Goal: Task Accomplishment & Management: Manage account settings

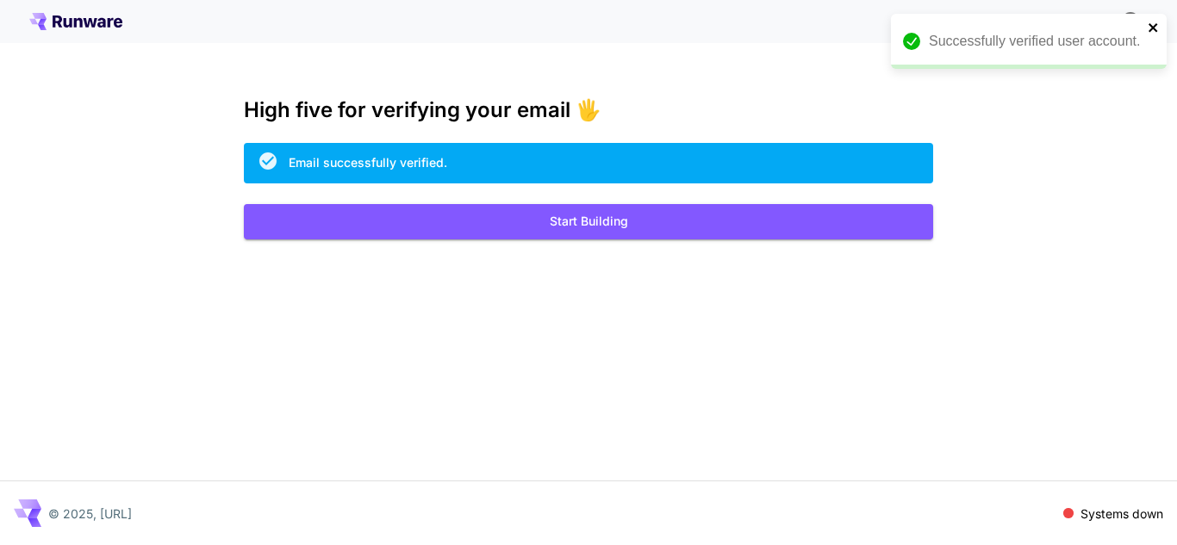
click at [1152, 23] on icon "close" at bounding box center [1153, 28] width 12 height 14
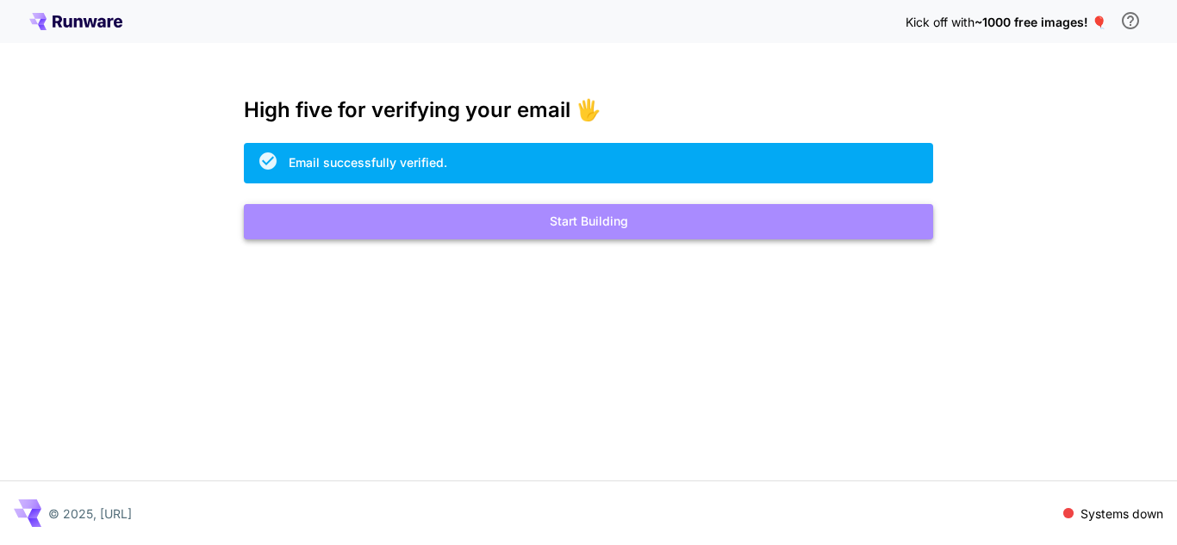
click at [846, 227] on button "Start Building" at bounding box center [588, 221] width 689 height 35
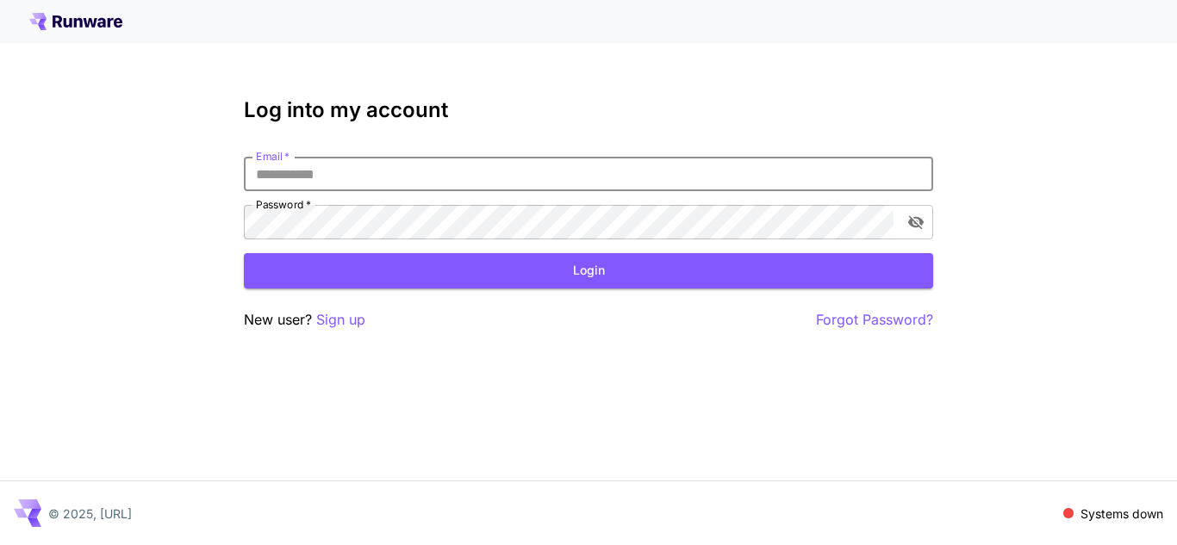
click at [441, 174] on input "Email   *" at bounding box center [588, 174] width 689 height 34
type input "**********"
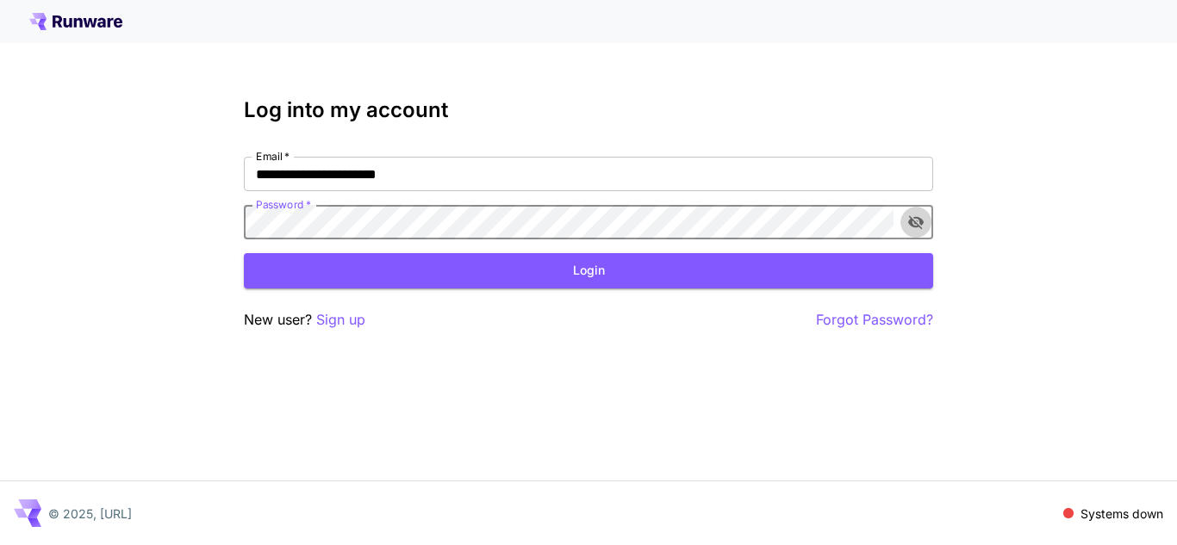
click at [917, 229] on icon "toggle password visibility" at bounding box center [915, 222] width 17 height 17
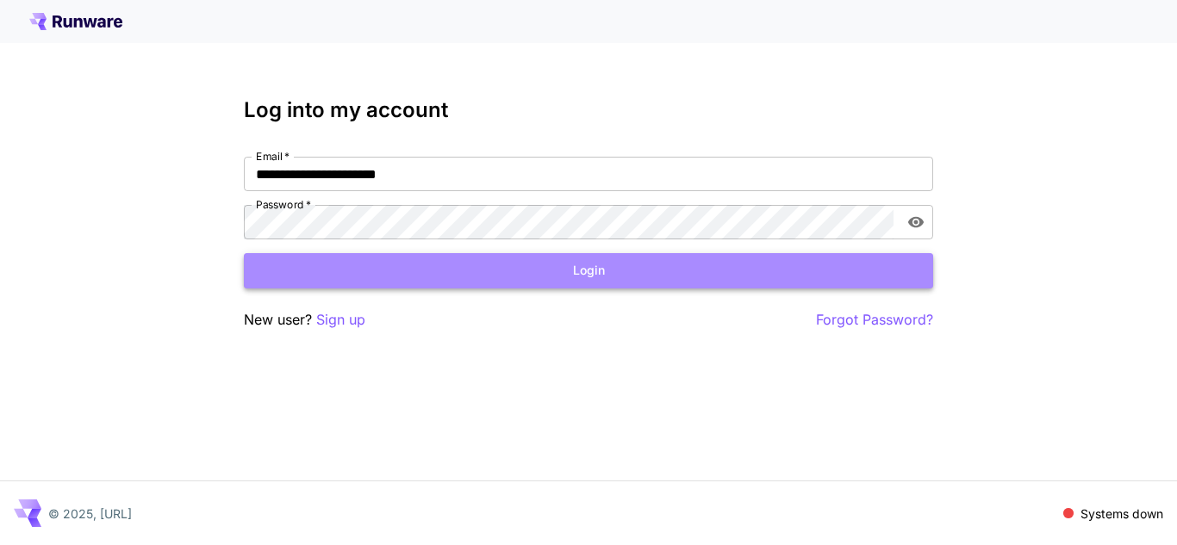
click at [860, 278] on button "Login" at bounding box center [588, 270] width 689 height 35
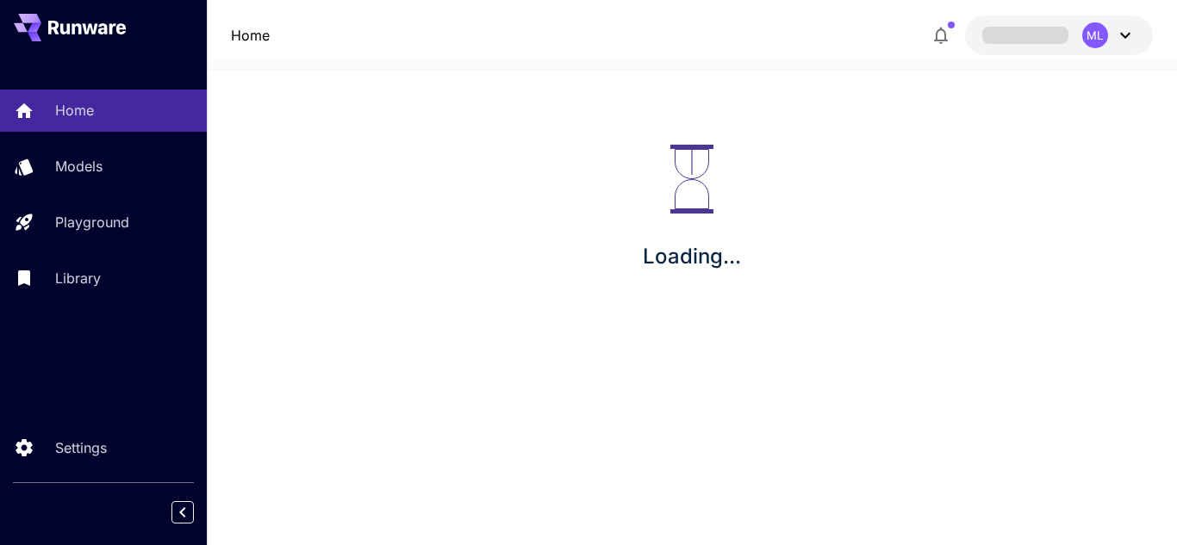
click at [590, 270] on div "Loading..." at bounding box center [692, 209] width 970 height 276
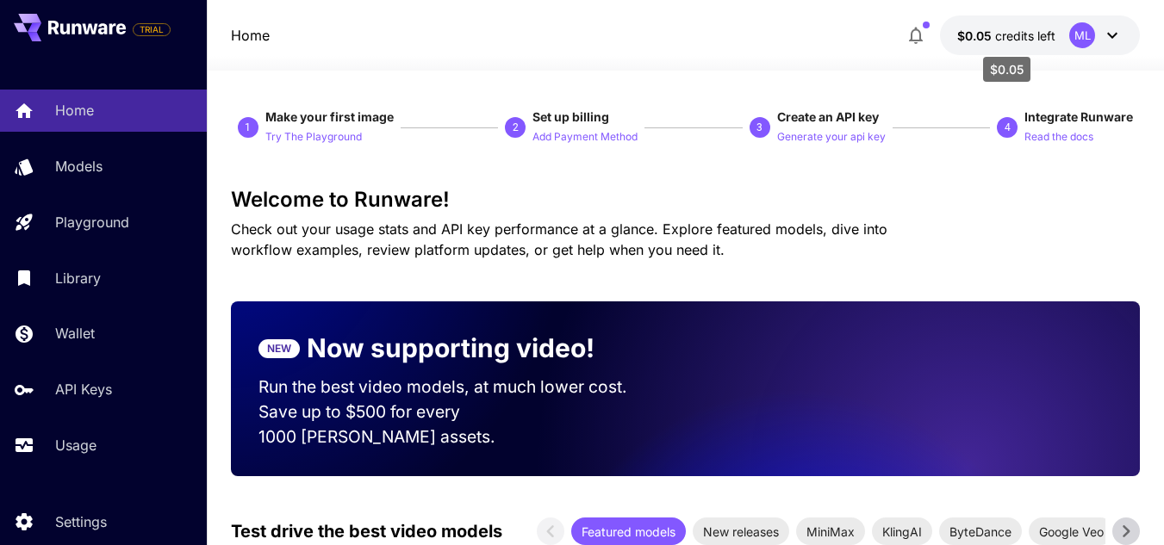
click at [1002, 48] on div "$0.05" at bounding box center [1006, 64] width 51 height 39
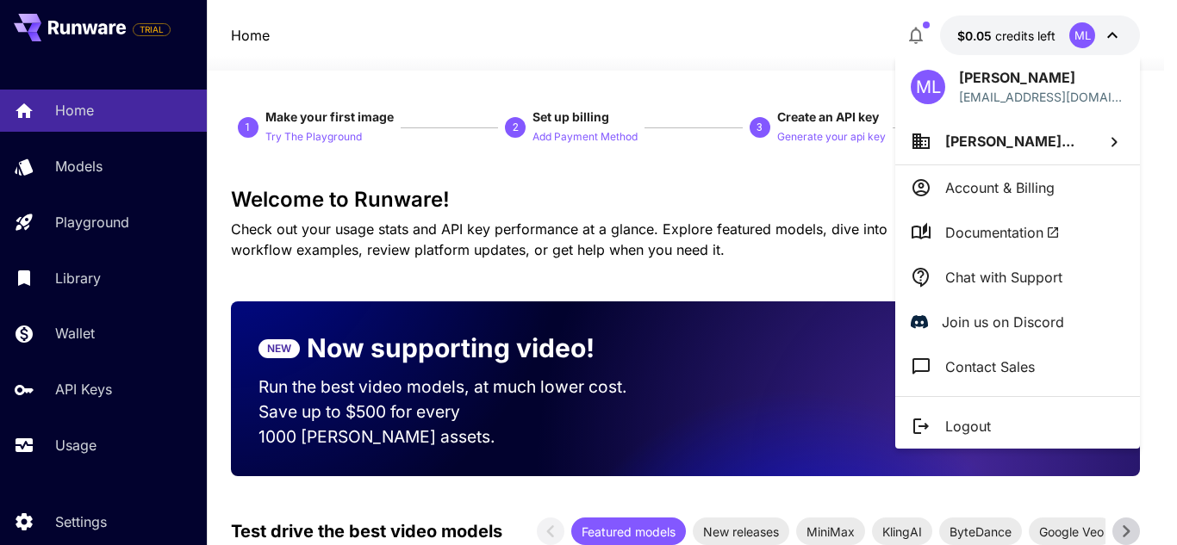
click at [780, 185] on div at bounding box center [588, 272] width 1177 height 545
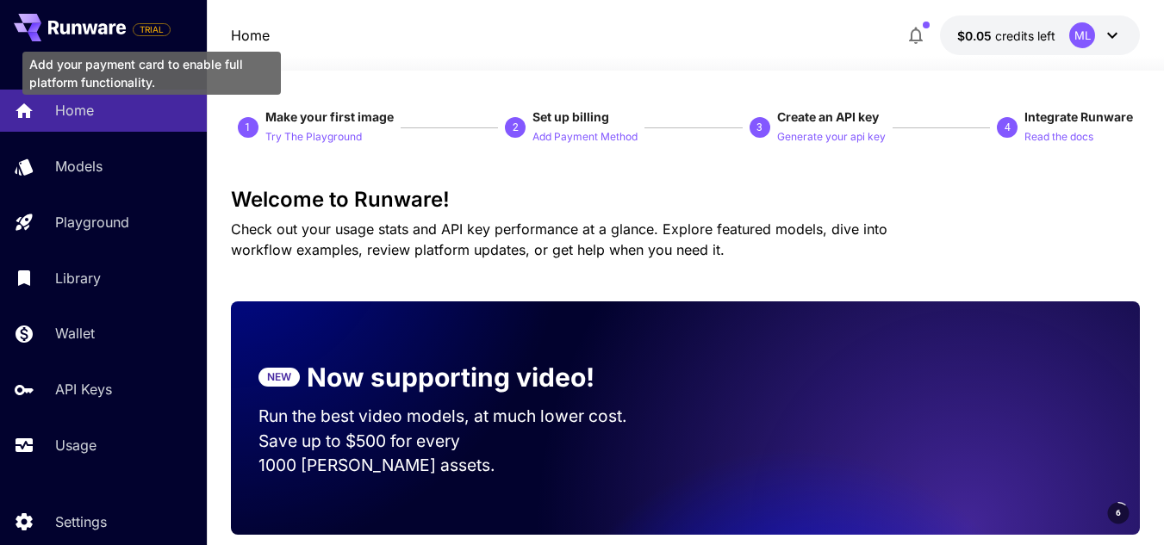
click at [163, 37] on span "TRIAL" at bounding box center [152, 29] width 38 height 21
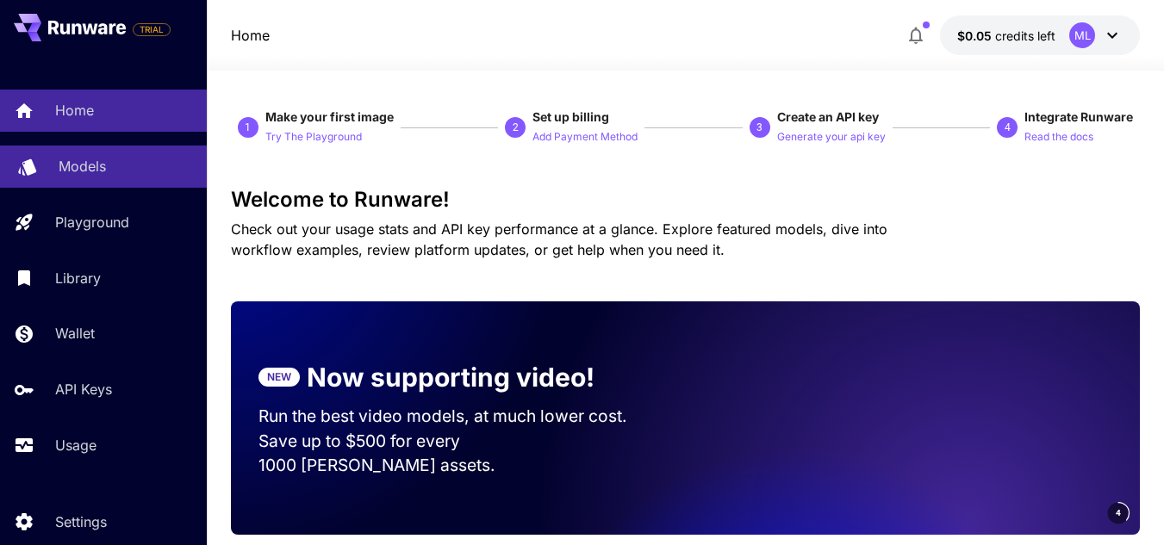
click at [124, 169] on div "Models" at bounding box center [126, 166] width 134 height 21
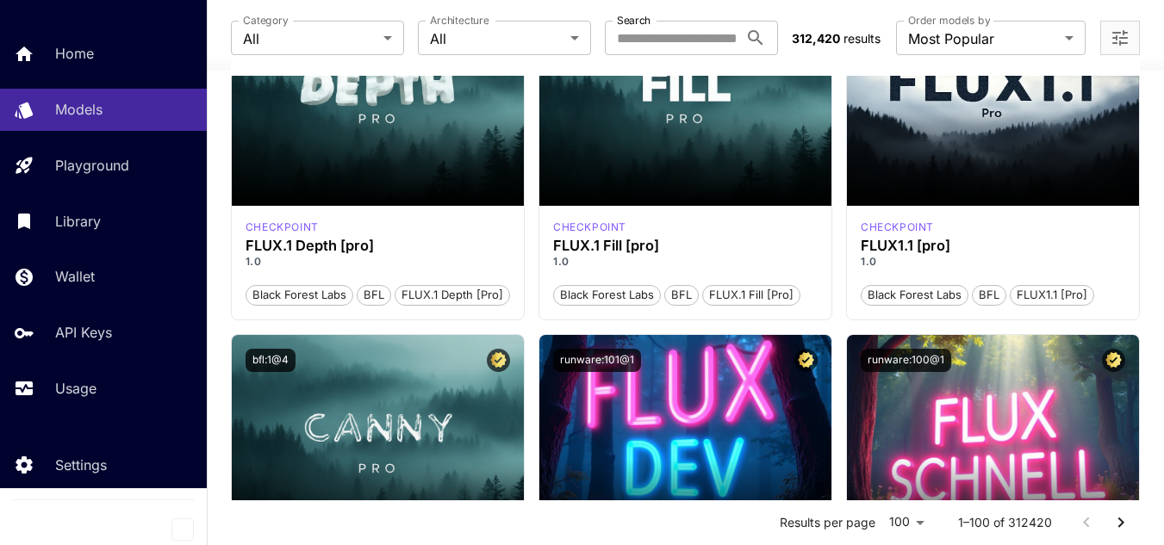
scroll to position [1464, 0]
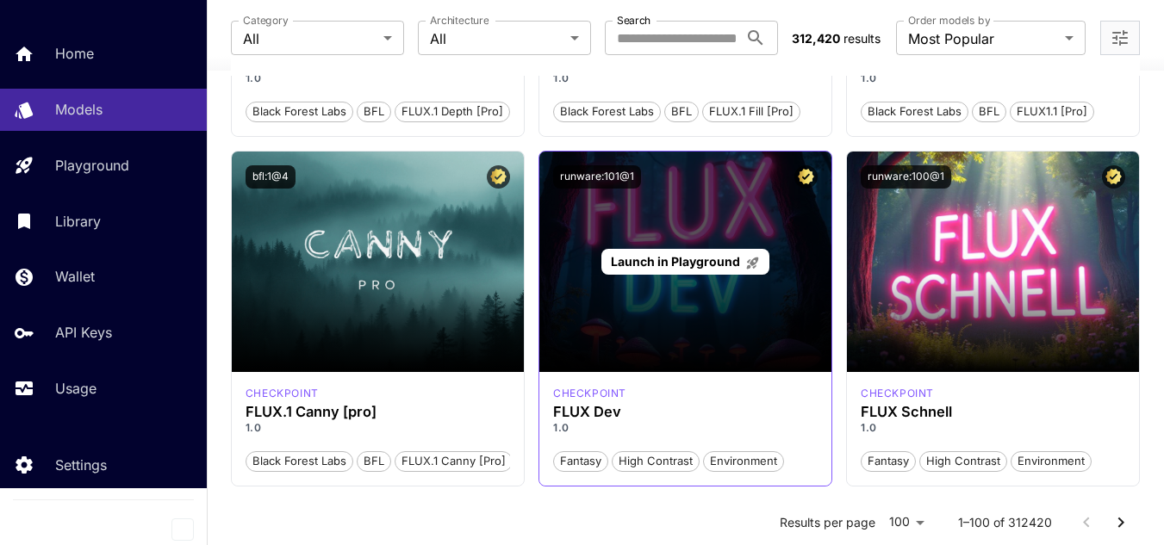
click at [683, 250] on div "Launch in Playground" at bounding box center [685, 262] width 168 height 27
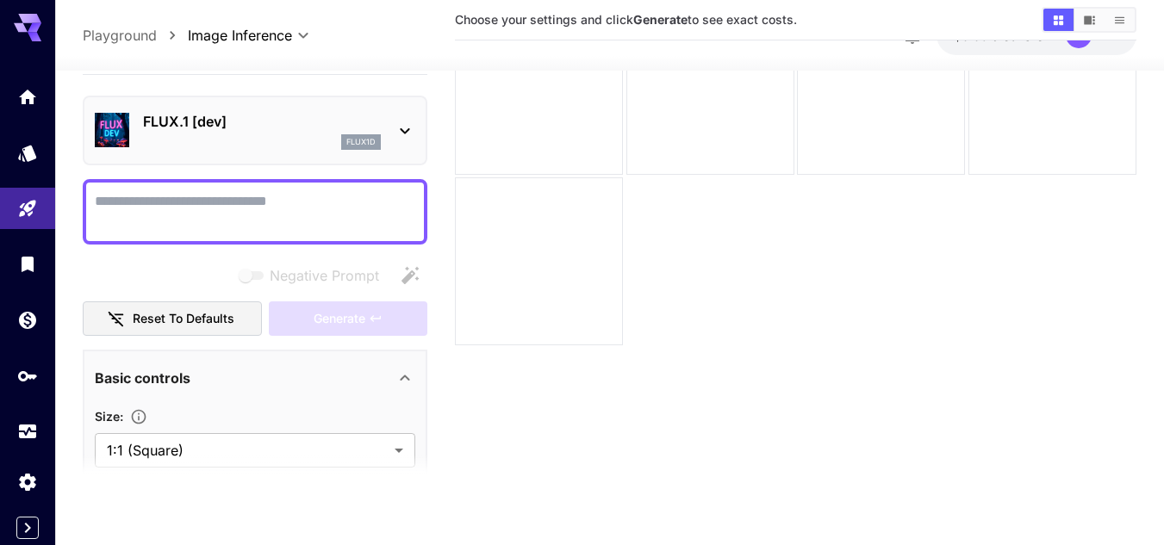
scroll to position [136, 0]
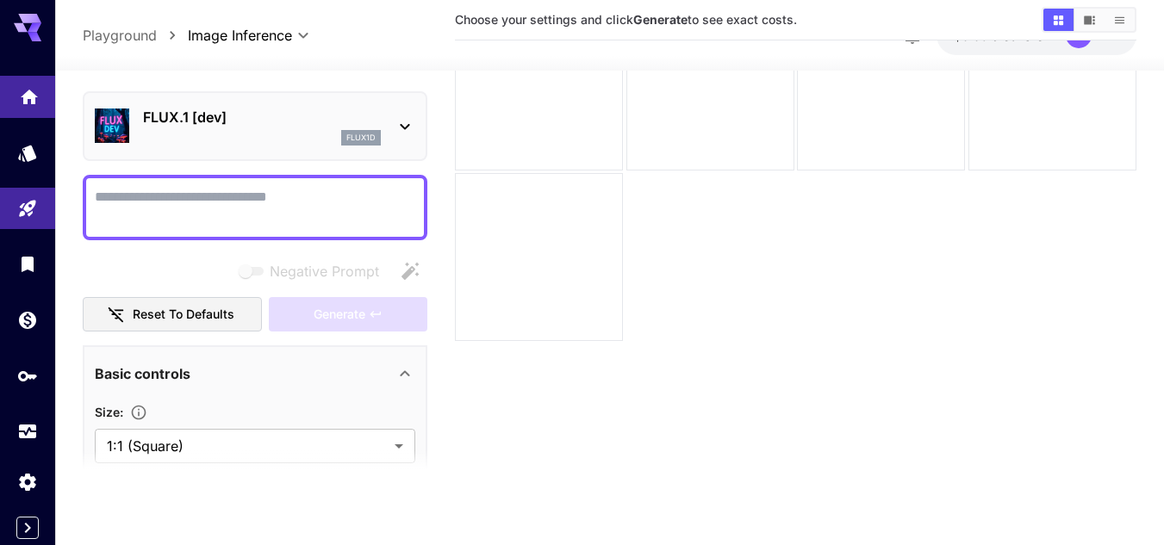
click at [41, 99] on link at bounding box center [27, 97] width 55 height 42
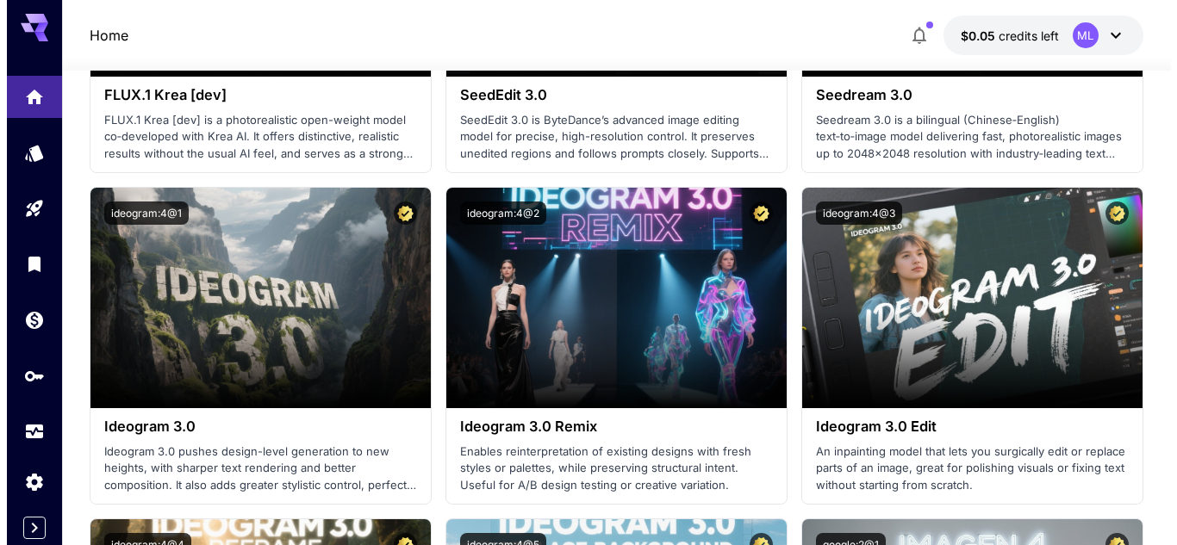
scroll to position [3496, 0]
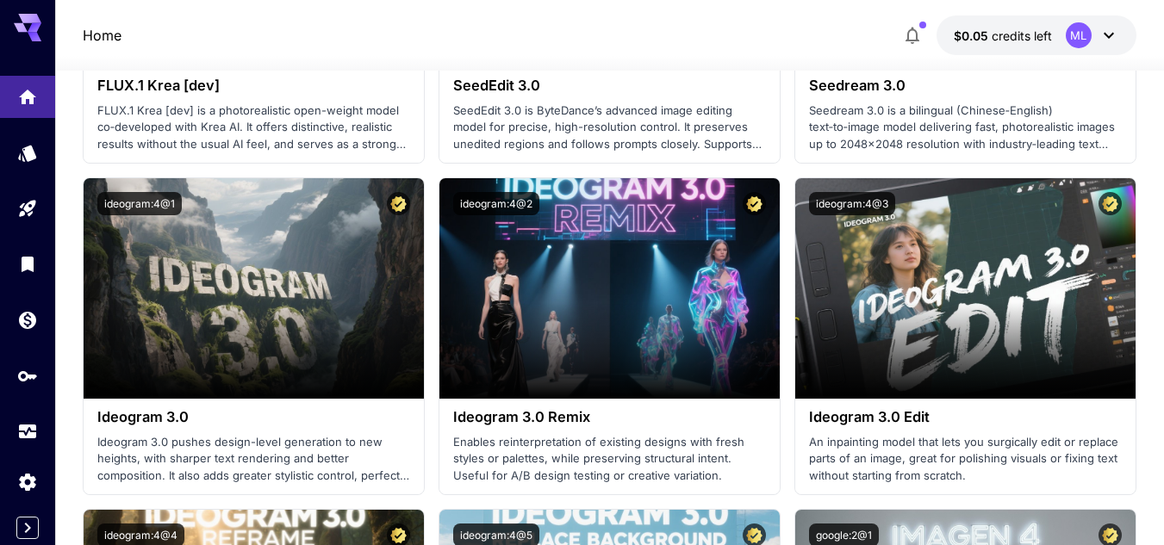
click at [1103, 38] on icon at bounding box center [1108, 35] width 21 height 21
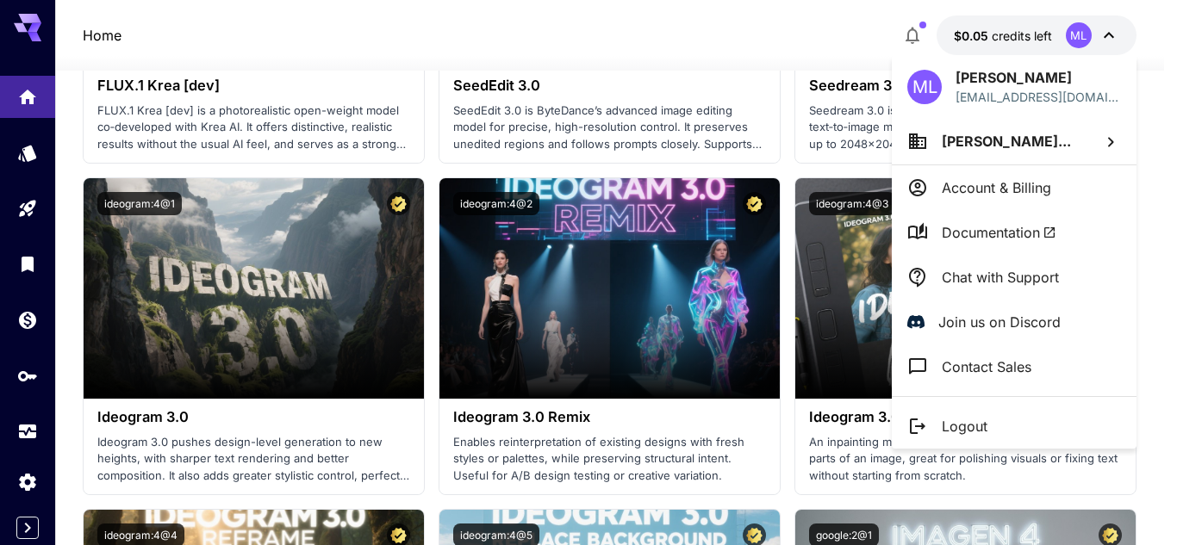
click at [973, 204] on li "Account & Billing" at bounding box center [1014, 187] width 245 height 45
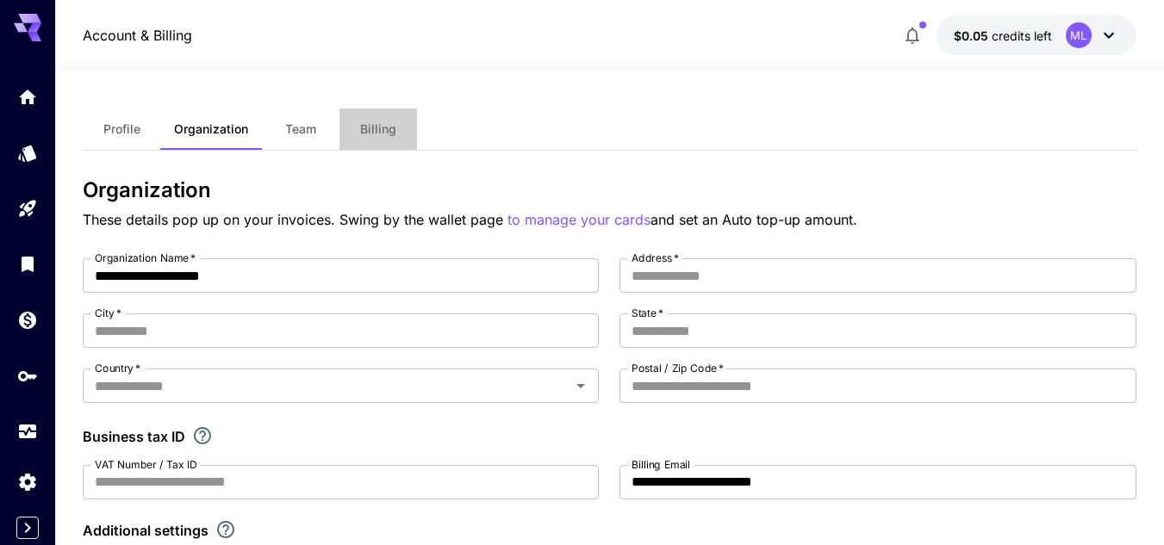
click at [378, 125] on span "Billing" at bounding box center [378, 129] width 36 height 16
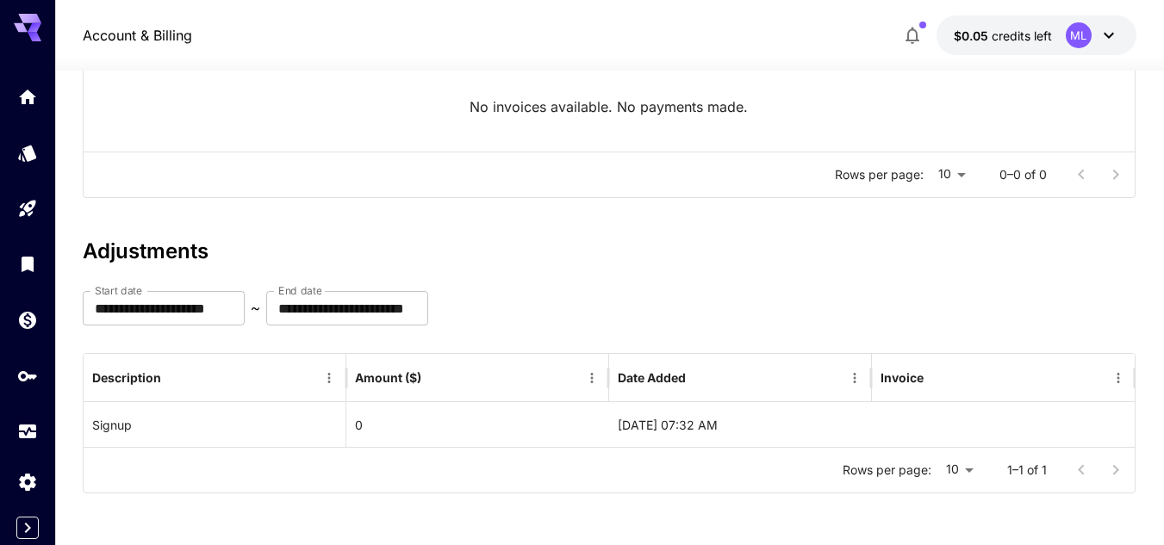
scroll to position [21, 0]
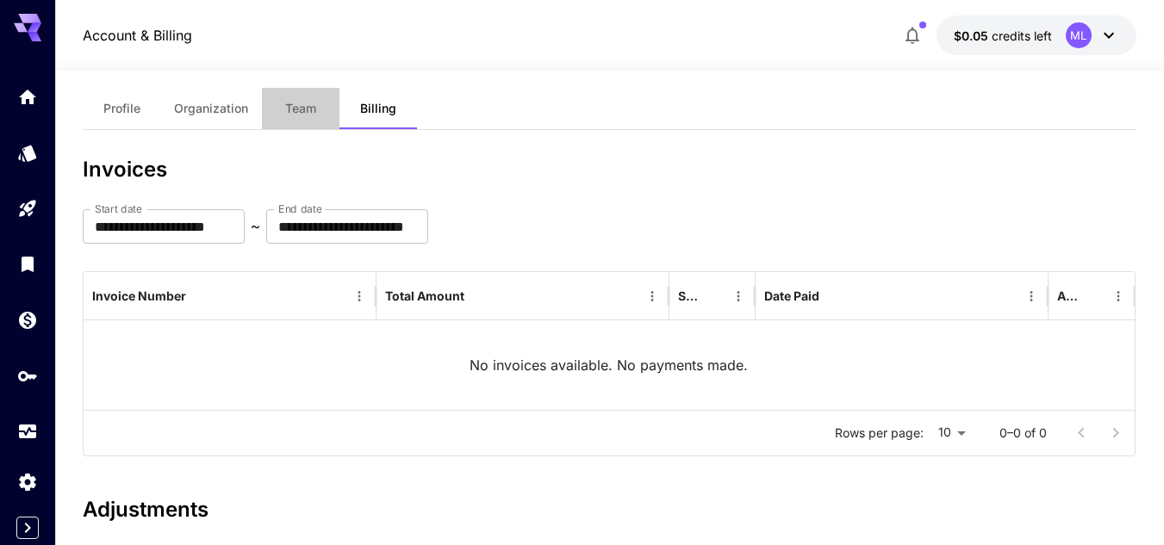
click at [295, 105] on span "Team" at bounding box center [300, 109] width 31 height 16
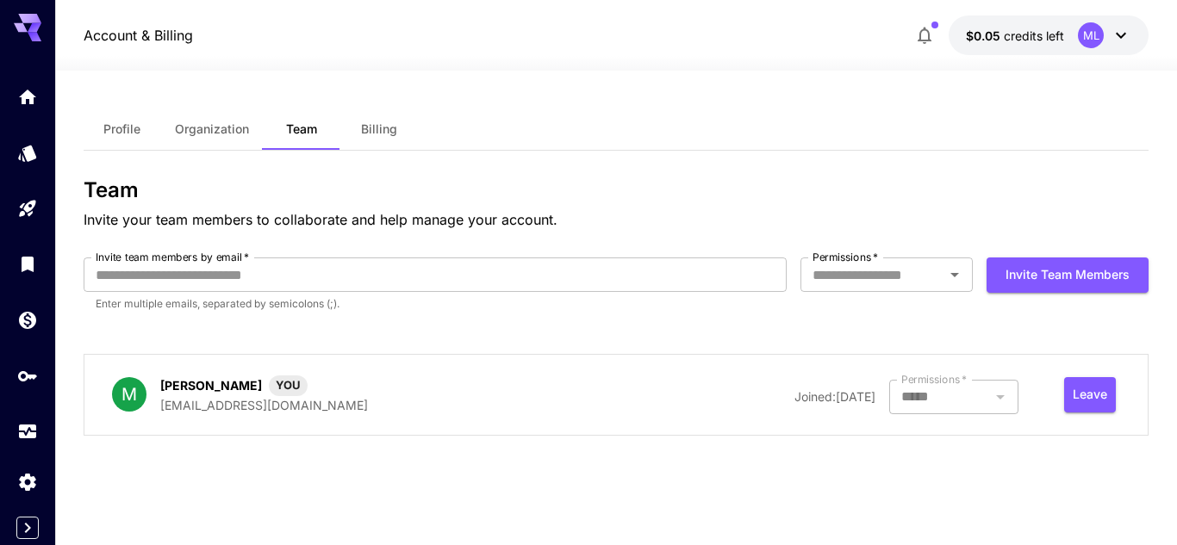
click at [239, 121] on button "Organization" at bounding box center [212, 129] width 102 height 41
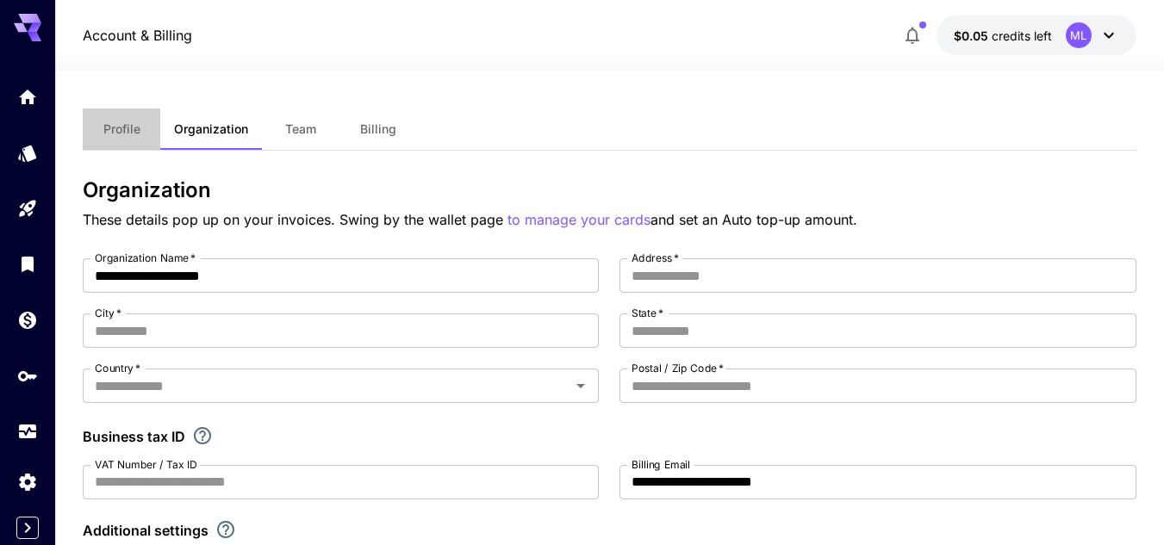
click at [131, 137] on button "Profile" at bounding box center [122, 129] width 78 height 41
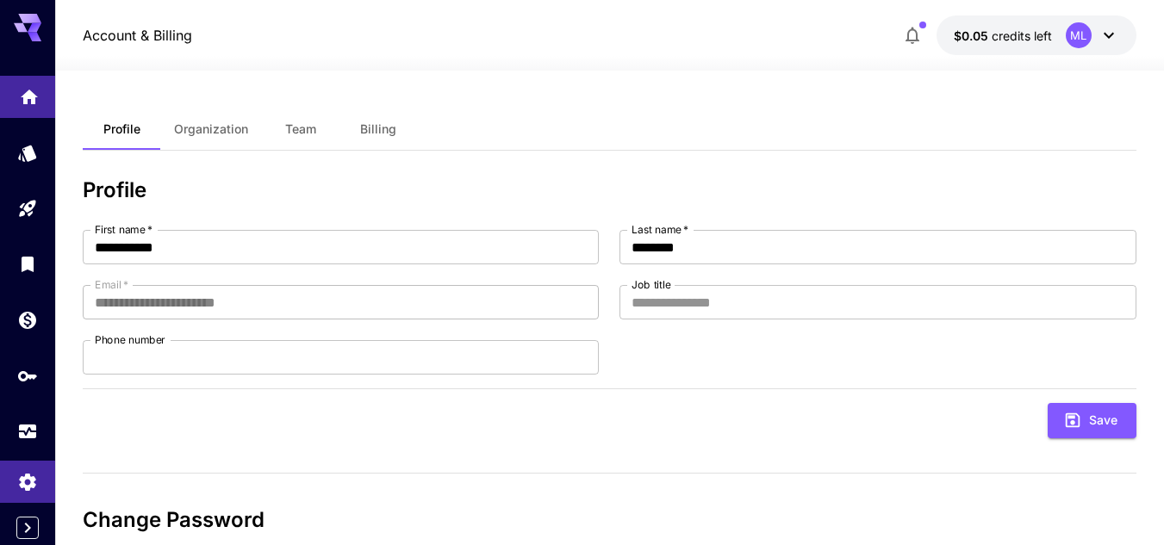
click at [32, 104] on link at bounding box center [27, 97] width 55 height 42
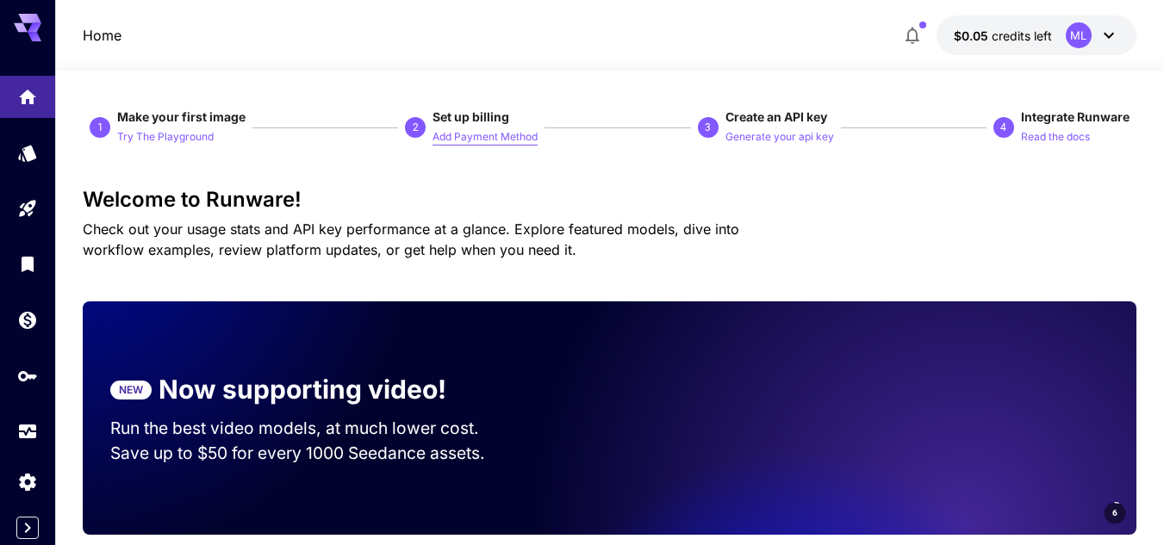
click at [513, 132] on p "Add Payment Method" at bounding box center [484, 137] width 105 height 16
